Goal: Find specific page/section: Find specific page/section

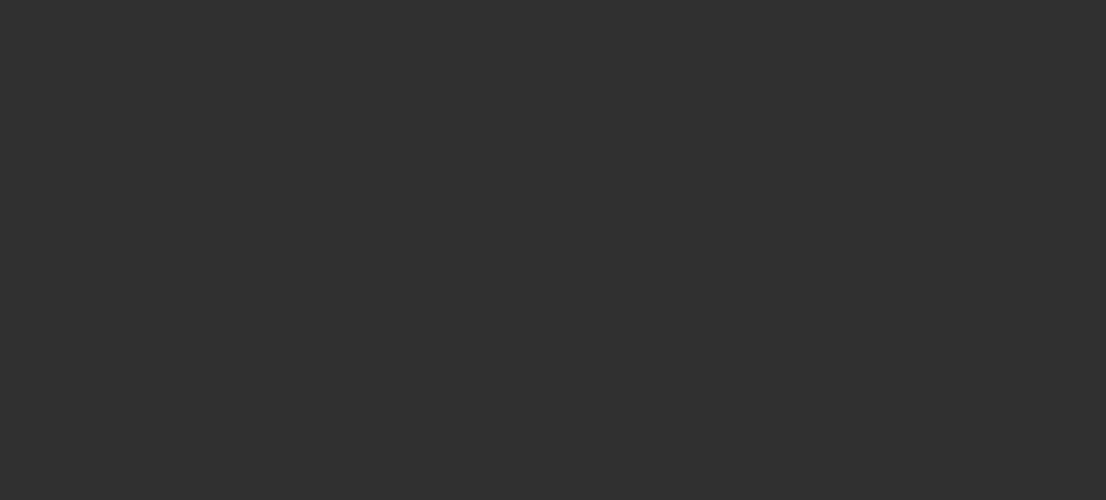
select select "10"
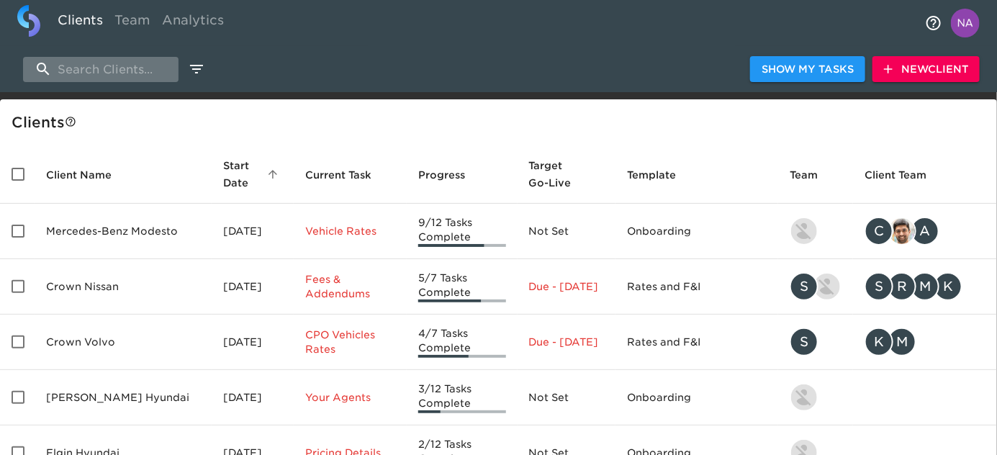
click at [129, 67] on input "search" at bounding box center [101, 69] width 156 height 25
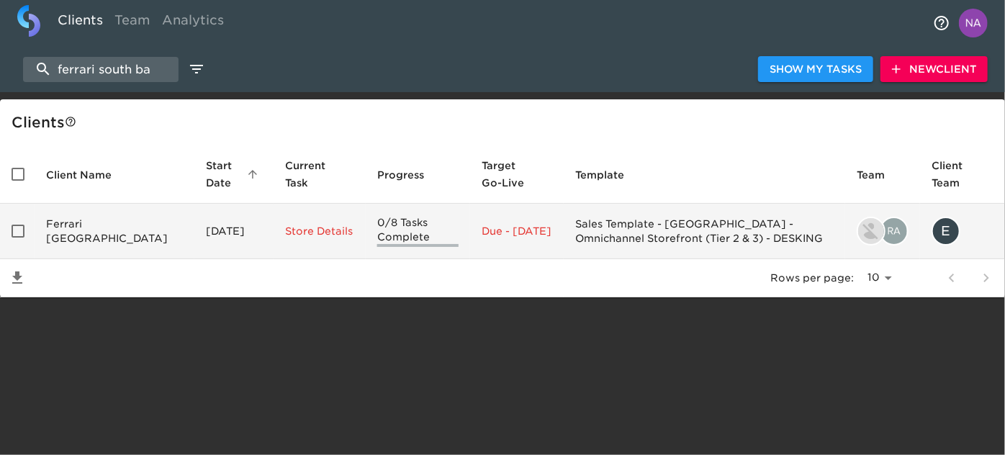
type input "ferrari south ba"
click at [110, 247] on td "Ferrari [GEOGRAPHIC_DATA]" at bounding box center [115, 231] width 160 height 55
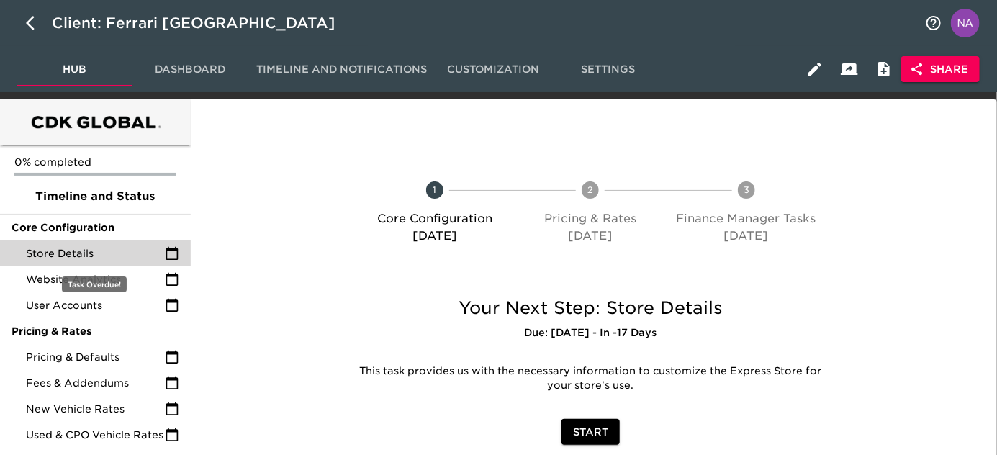
click at [94, 249] on span "Store Details" at bounding box center [95, 253] width 139 height 14
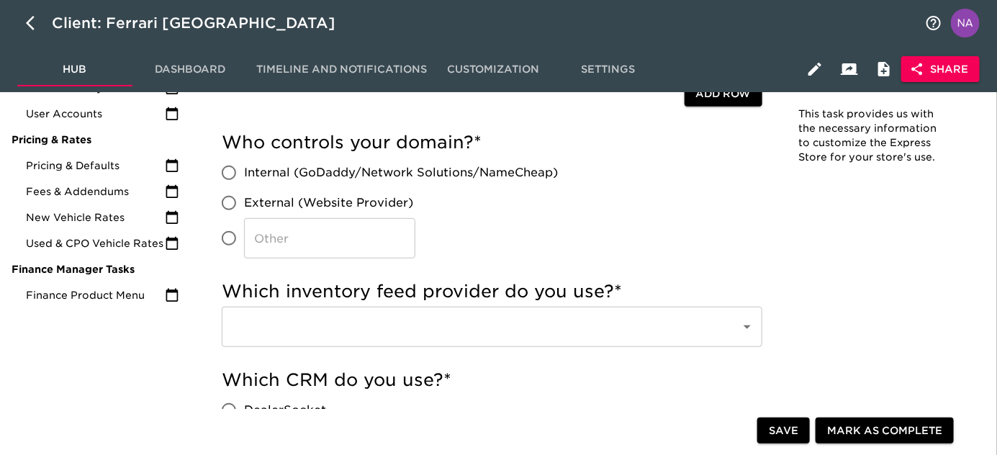
scroll to position [100, 0]
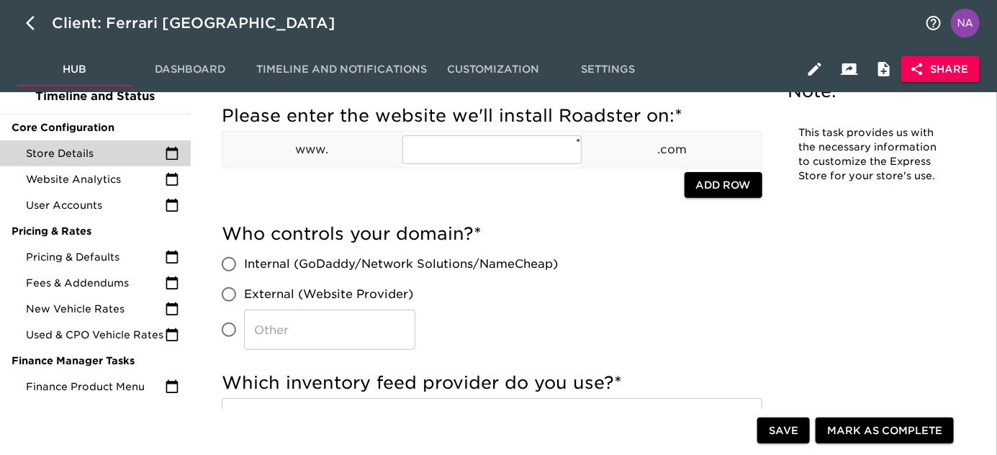
click at [969, 72] on button "Share" at bounding box center [940, 69] width 78 height 27
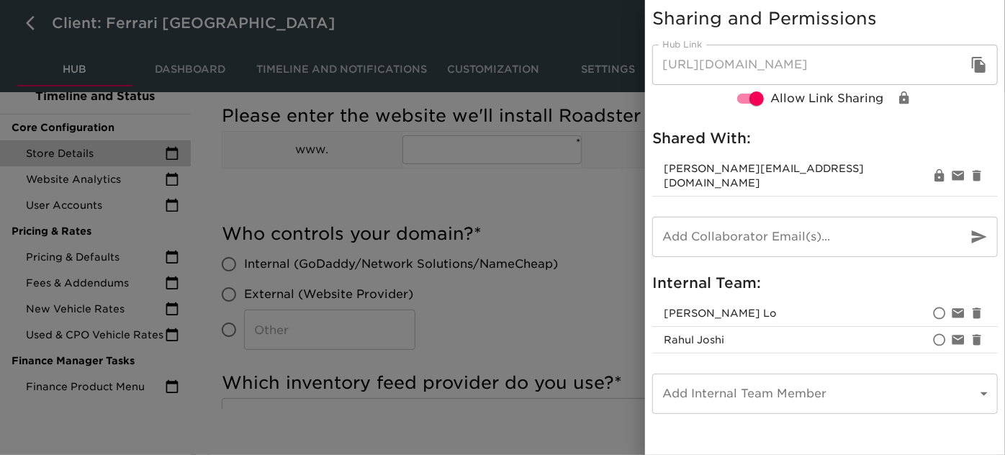
click at [456, 212] on div at bounding box center [502, 227] width 1005 height 455
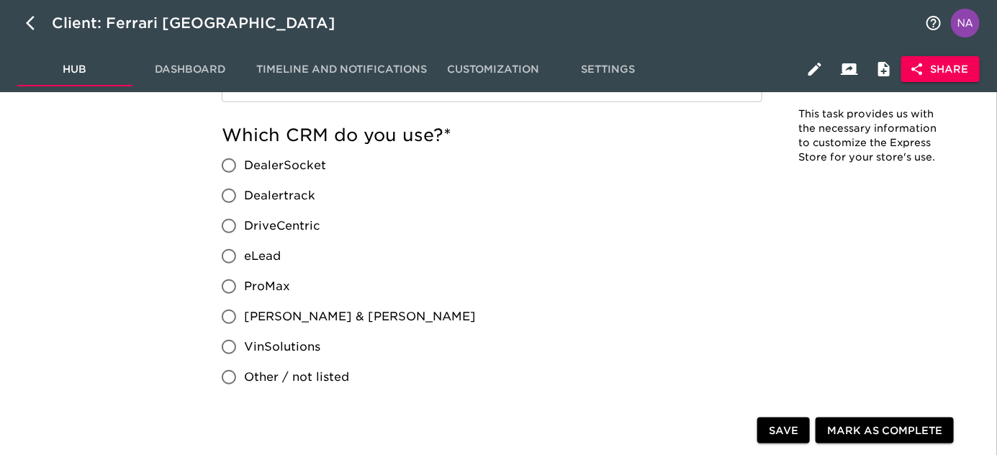
scroll to position [231, 0]
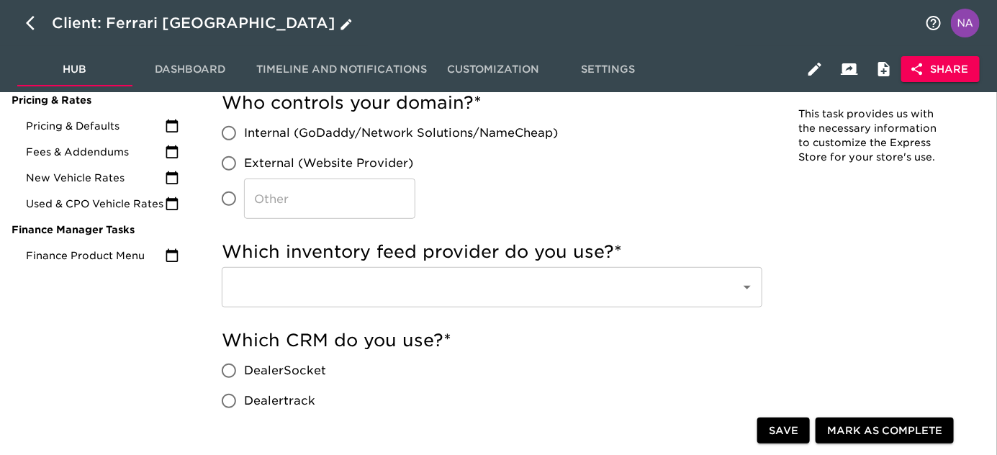
click at [30, 25] on icon "button" at bounding box center [30, 23] width 9 height 14
select select "10"
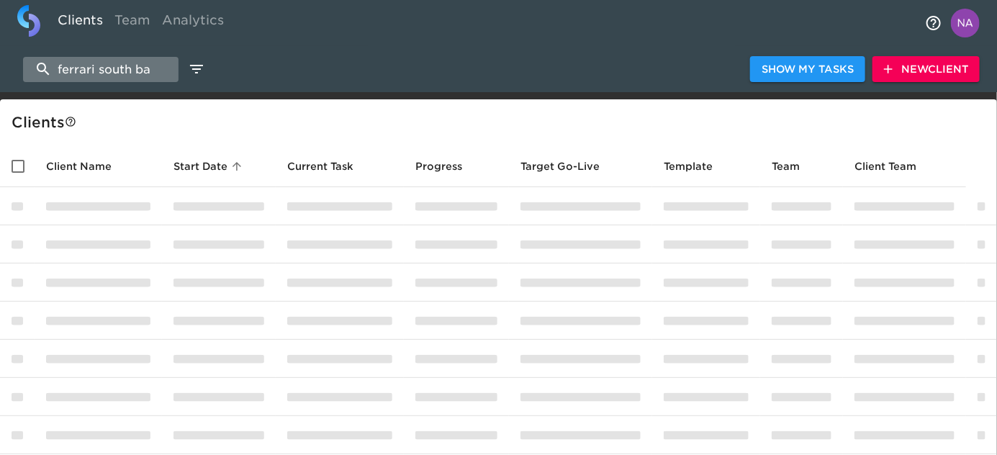
click at [61, 73] on input "ferrari south ba" at bounding box center [101, 69] width 156 height 25
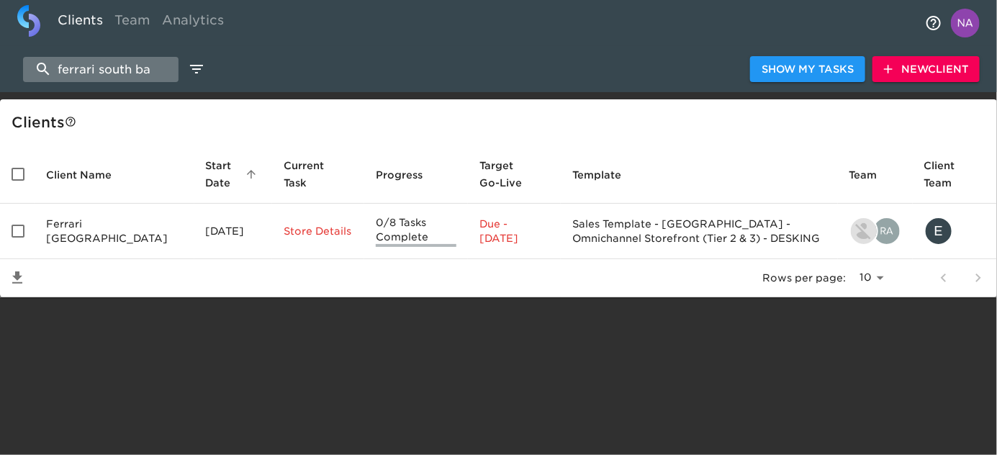
click at [61, 73] on input "ferrari south ba" at bounding box center [101, 69] width 156 height 25
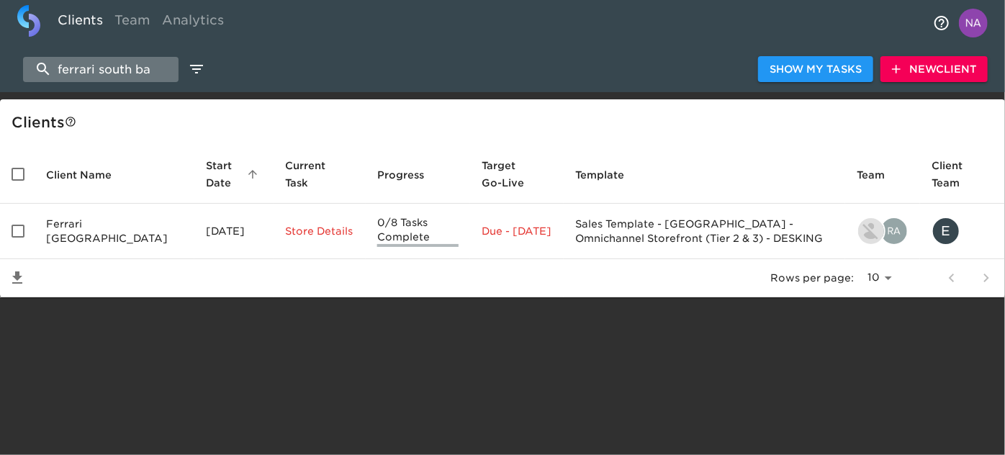
click at [61, 73] on input "ferrari south ba" at bounding box center [101, 69] width 156 height 25
paste input "[PERSON_NAME]"
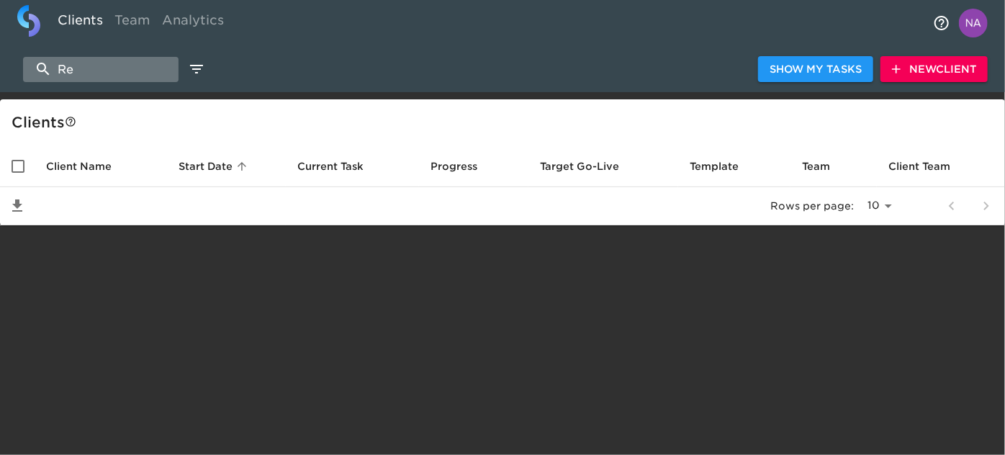
type input "R"
